Goal: Information Seeking & Learning: Find specific fact

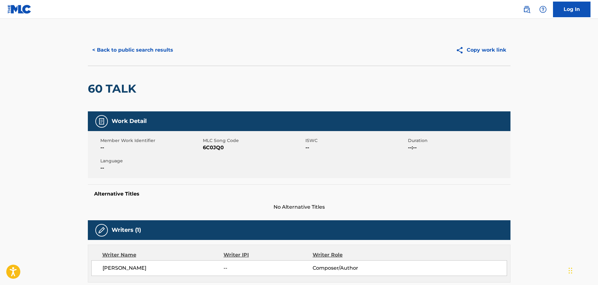
scroll to position [20, 0]
click at [149, 46] on button "< Back to public search results" at bounding box center [133, 50] width 90 height 16
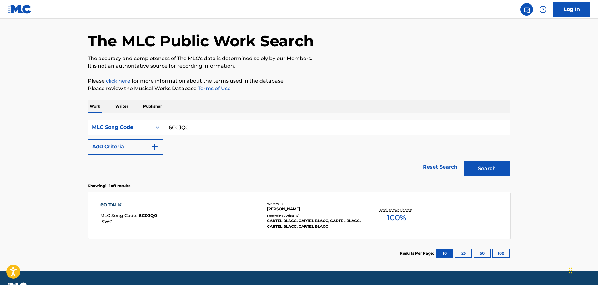
click at [154, 127] on div "Search Form" at bounding box center [157, 127] width 11 height 11
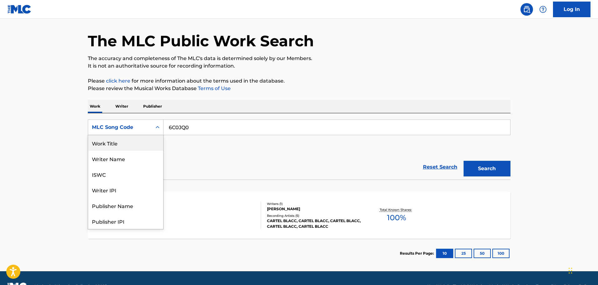
click at [127, 144] on div "Work Title" at bounding box center [125, 143] width 75 height 16
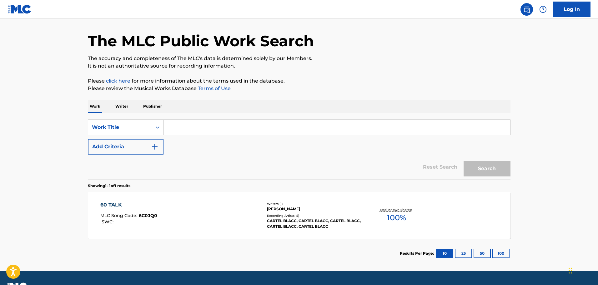
click at [187, 128] on input "Search Form" at bounding box center [337, 127] width 347 height 15
paste input "FALLING DOWN"
type input "FALLING DOWN"
click at [128, 146] on button "Add Criteria" at bounding box center [126, 147] width 76 height 16
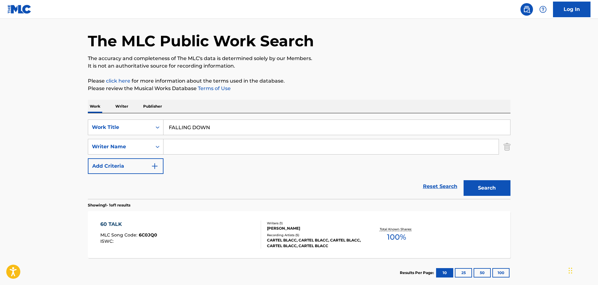
click at [200, 142] on input "Search Form" at bounding box center [331, 146] width 335 height 15
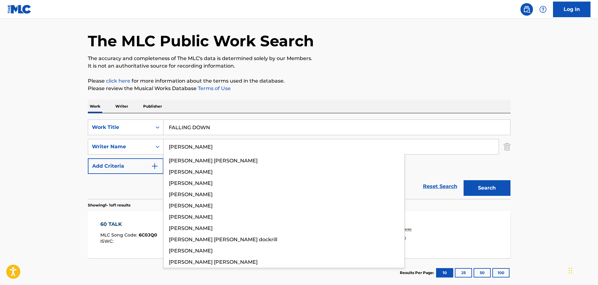
type input "[PERSON_NAME]"
click at [464, 180] on button "Search" at bounding box center [487, 188] width 47 height 16
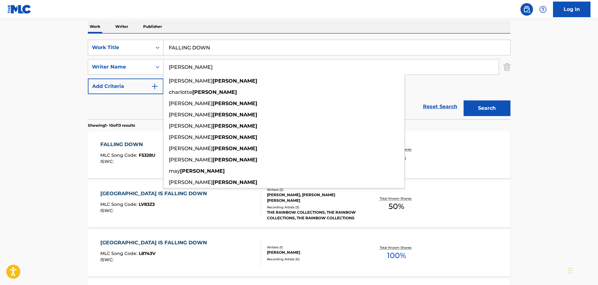
scroll to position [101, 0]
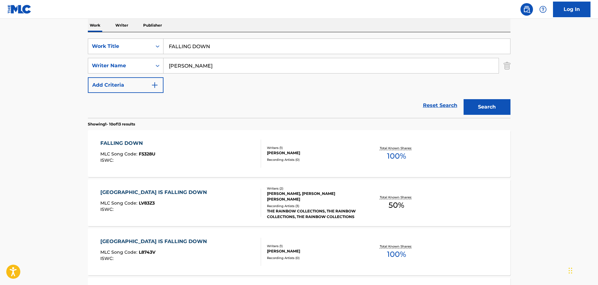
click at [56, 147] on main "The MLC Public Work Search The accuracy and completeness of The MLC's data is d…" at bounding box center [299, 286] width 598 height 736
click at [182, 149] on div "FALLING DOWN MLC Song Code : F5328U ISWC :" at bounding box center [180, 153] width 161 height 28
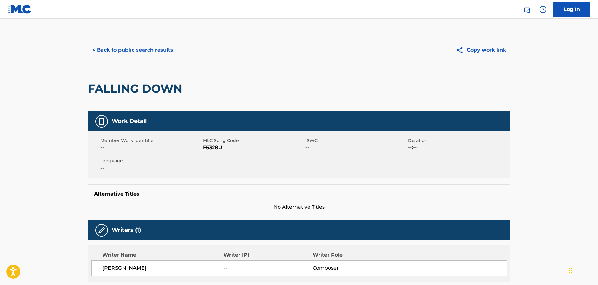
click at [131, 55] on button "< Back to public search results" at bounding box center [133, 50] width 90 height 16
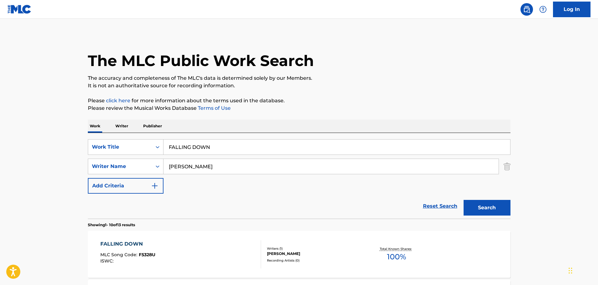
scroll to position [101, 0]
